Goal: Navigation & Orientation: Find specific page/section

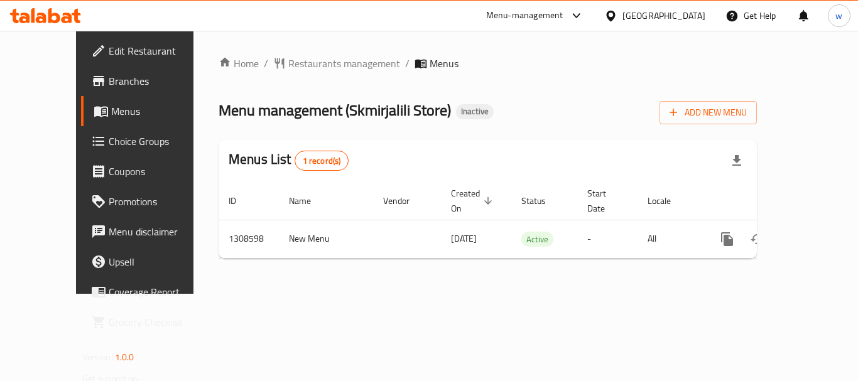
click at [662, 20] on div "[GEOGRAPHIC_DATA]" at bounding box center [663, 16] width 83 height 14
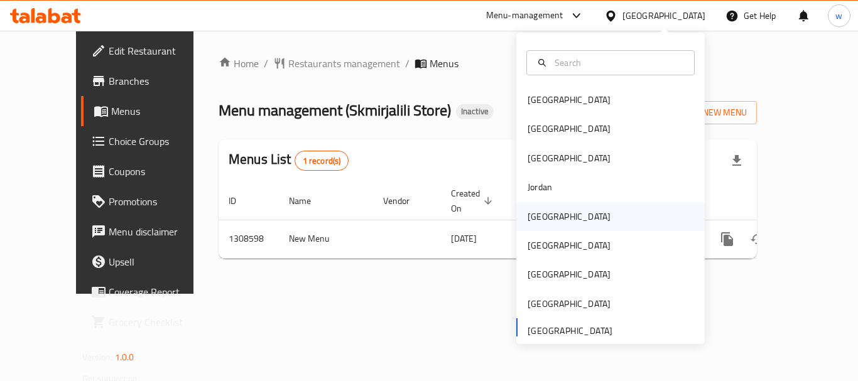
click at [526, 226] on div "[GEOGRAPHIC_DATA]" at bounding box center [568, 216] width 103 height 29
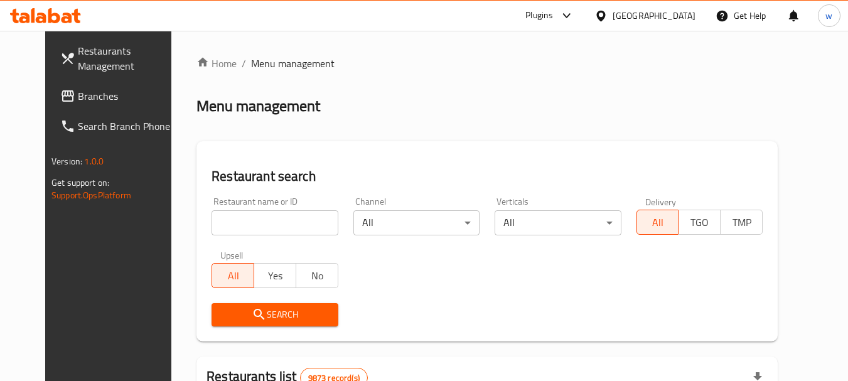
click at [78, 100] on span "Branches" at bounding box center [127, 96] width 99 height 15
